Goal: Task Accomplishment & Management: Complete application form

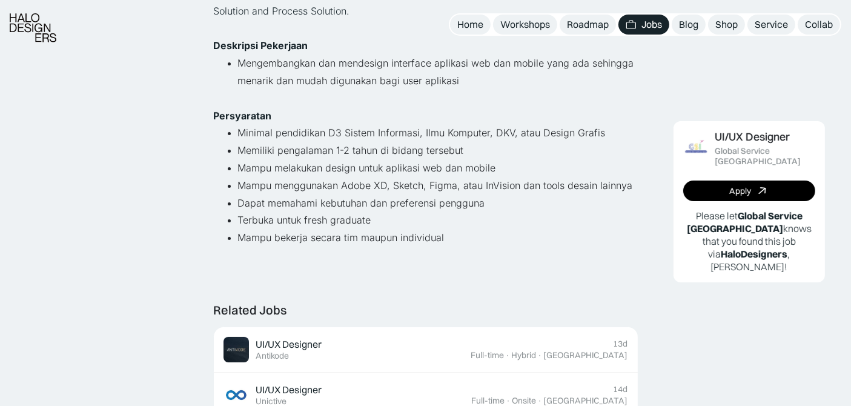
scroll to position [403, 0]
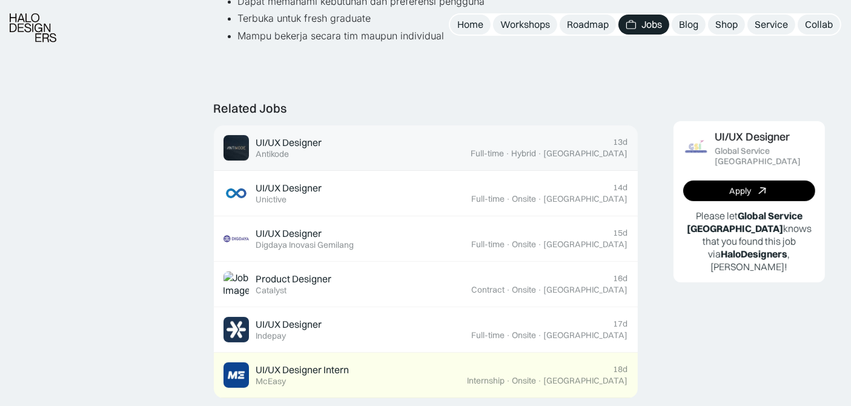
click at [588, 153] on div "[GEOGRAPHIC_DATA]" at bounding box center [586, 153] width 84 height 10
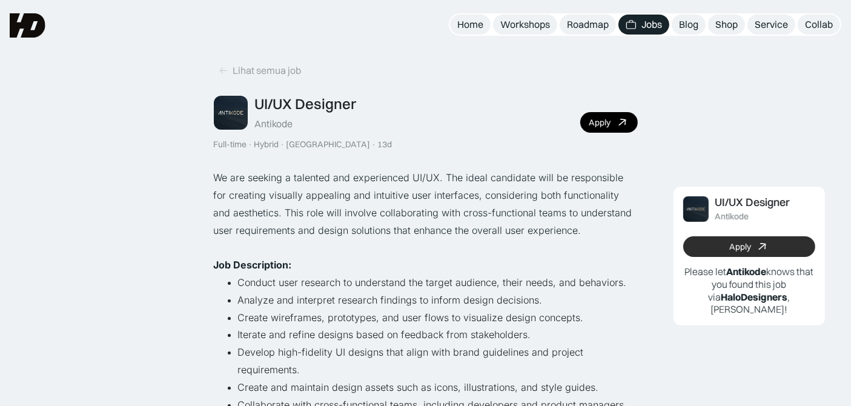
click at [699, 237] on link "Apply" at bounding box center [749, 246] width 132 height 21
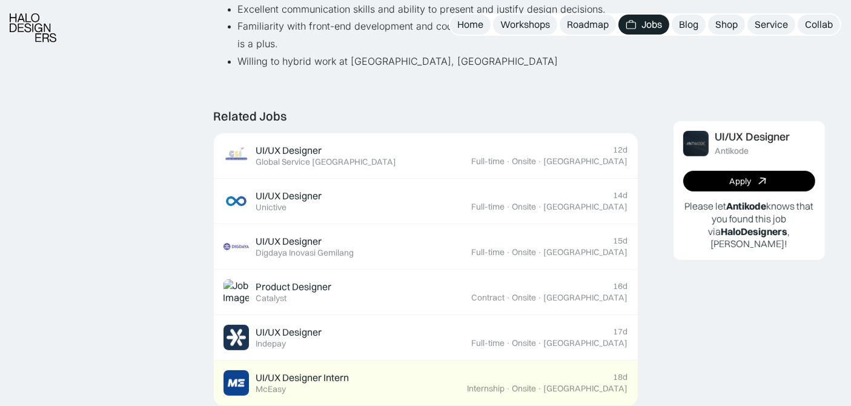
scroll to position [740, 0]
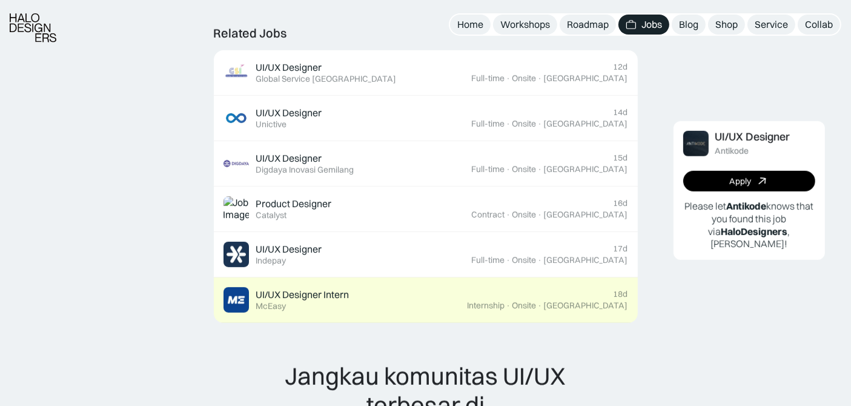
click at [467, 299] on div "UI/UX Designer Intern Featured McEasy" at bounding box center [345, 299] width 244 height 25
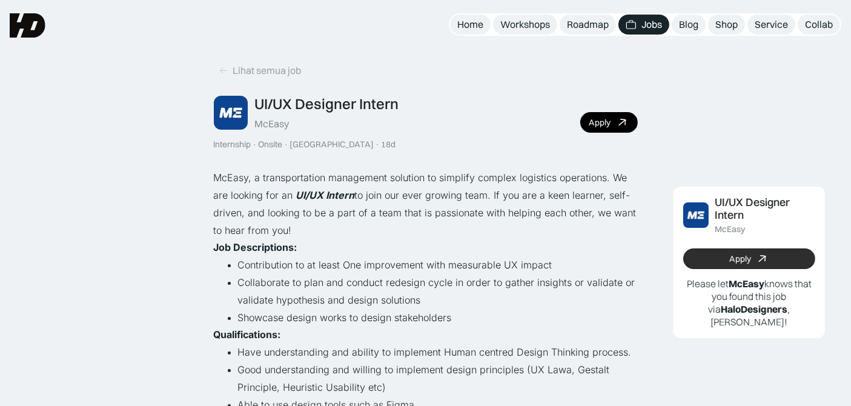
click at [722, 257] on link "Apply" at bounding box center [749, 258] width 132 height 21
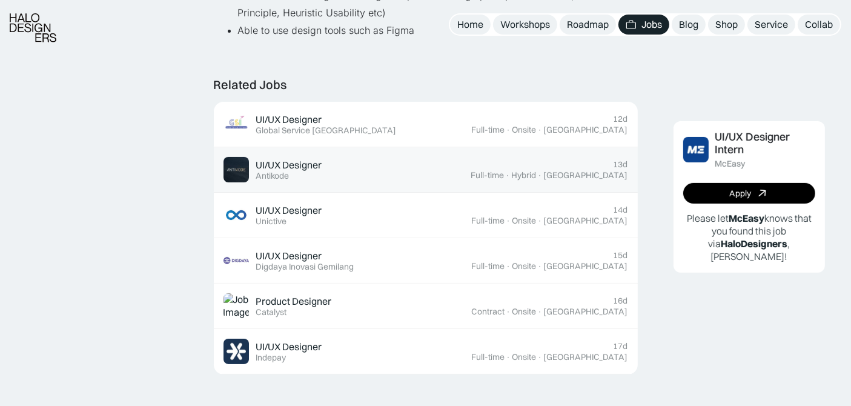
scroll to position [470, 0]
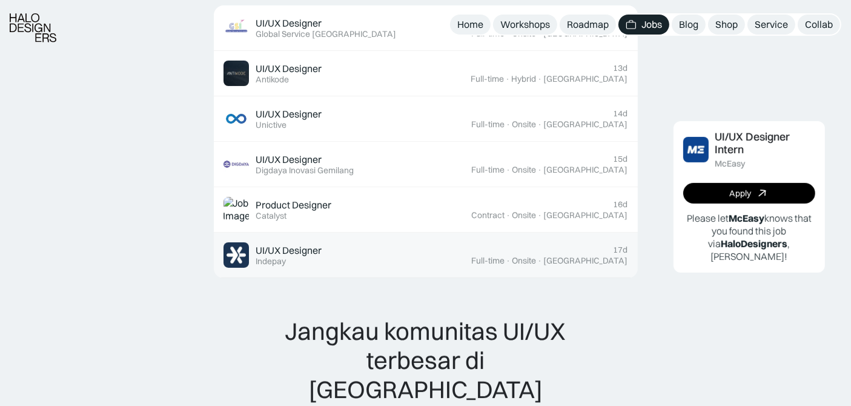
click at [414, 249] on div "UI/UX Designer Featured Indepay" at bounding box center [347, 254] width 248 height 25
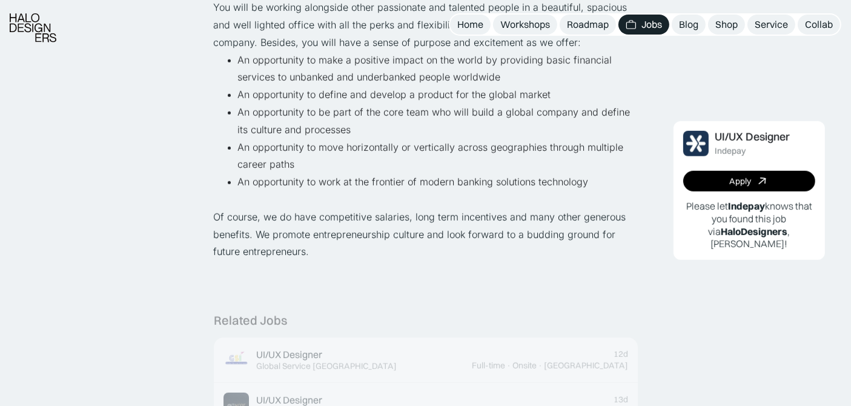
scroll to position [1009, 0]
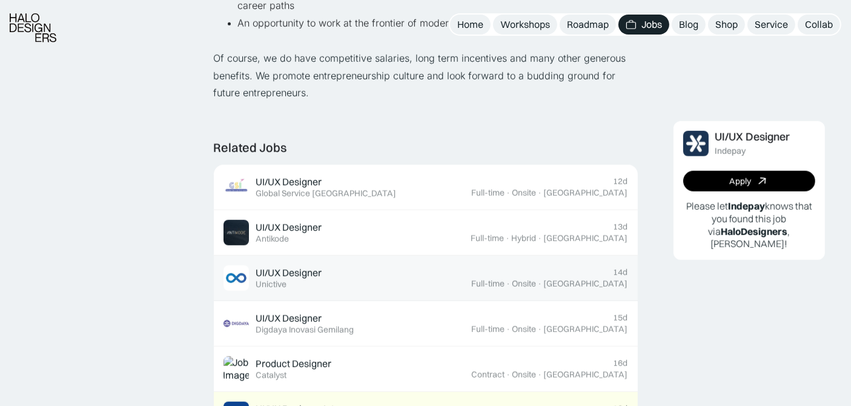
click at [505, 284] on div "Full-time" at bounding box center [488, 283] width 33 height 10
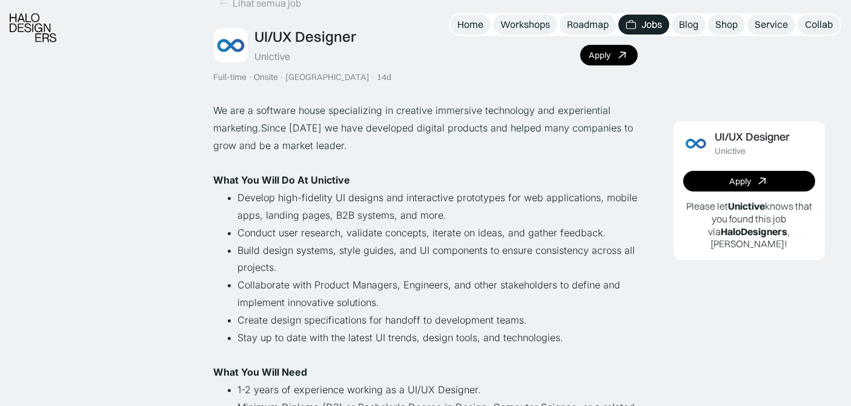
scroll to position [134, 0]
